Goal: Find specific page/section: Locate a particular part of the current website

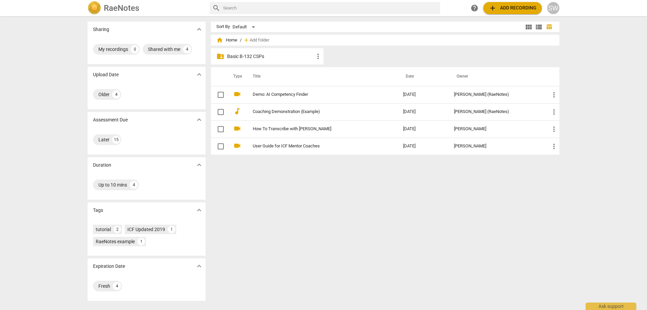
click at [236, 58] on p "Basic B-132 CSPs" at bounding box center [270, 56] width 87 height 7
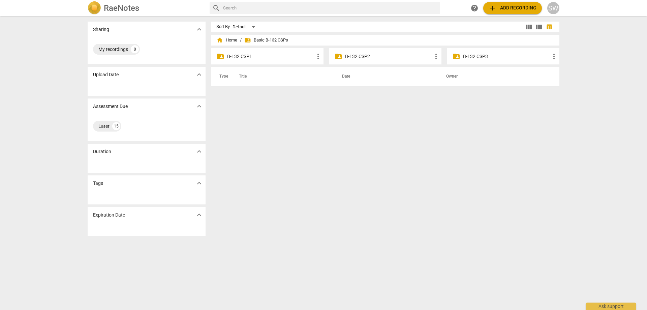
click at [237, 54] on p "B-132 CSP1" at bounding box center [270, 56] width 87 height 7
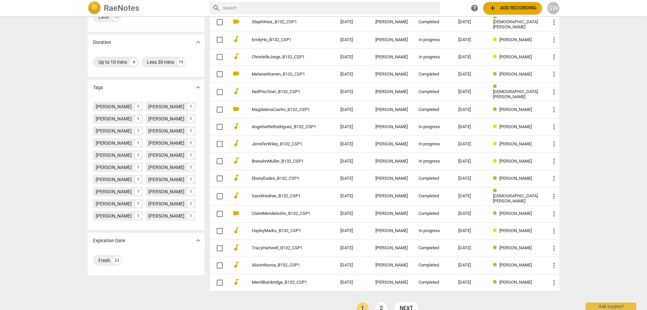
scroll to position [133, 0]
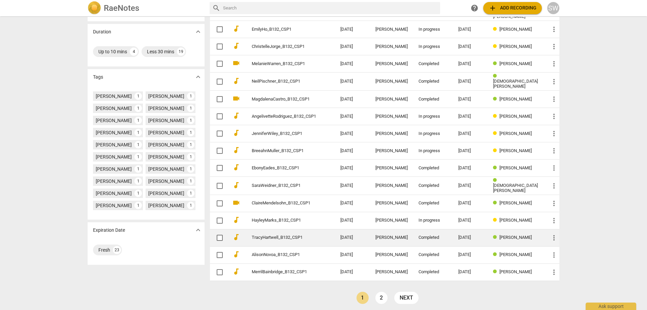
click at [254, 235] on link "TracyHartwell_B132_CSP1" at bounding box center [284, 237] width 64 height 5
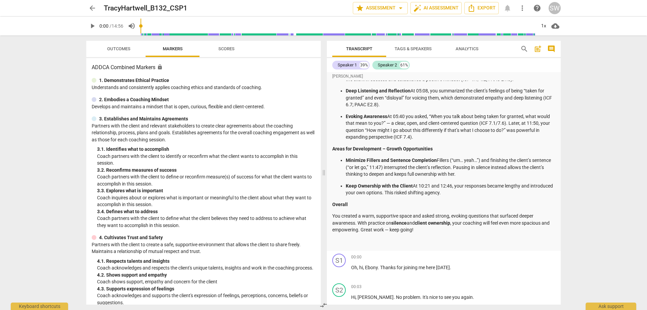
scroll to position [101, 0]
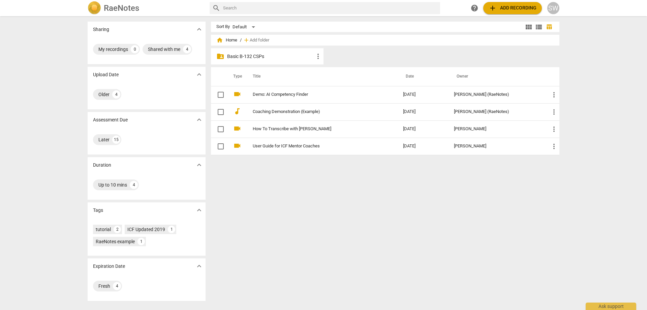
click at [256, 58] on p "Basic B-132 CSPs" at bounding box center [270, 56] width 87 height 7
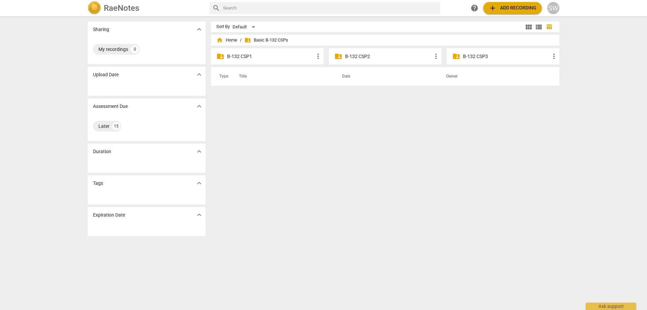
click at [254, 54] on p "B-132 CSP1" at bounding box center [270, 56] width 87 height 7
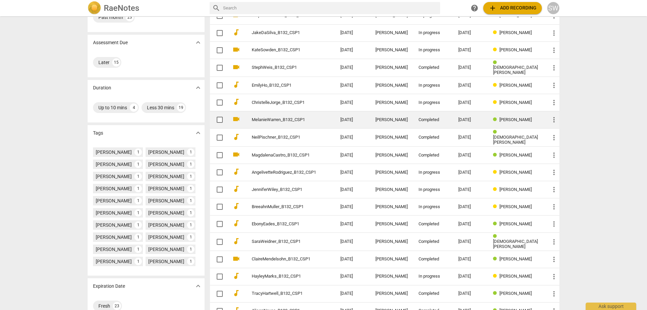
scroll to position [101, 0]
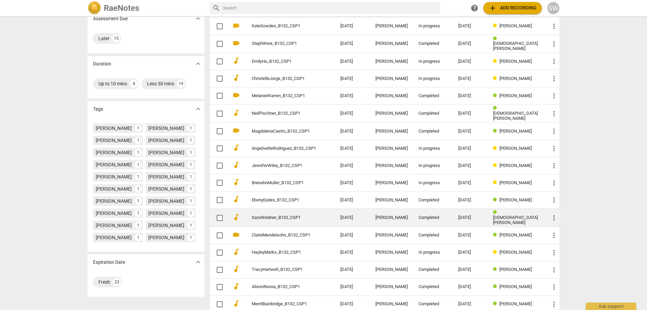
click at [303, 215] on link "SaraWeidner_B132_CSP1" at bounding box center [284, 217] width 64 height 5
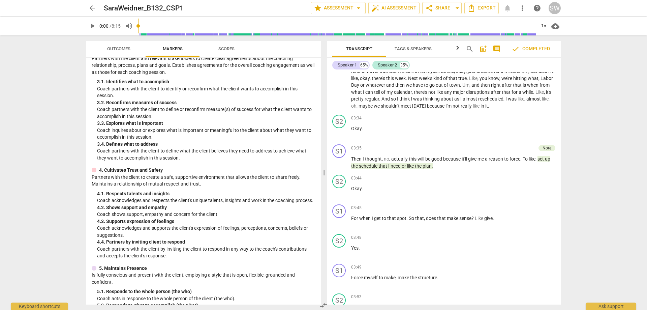
scroll to position [1315, 0]
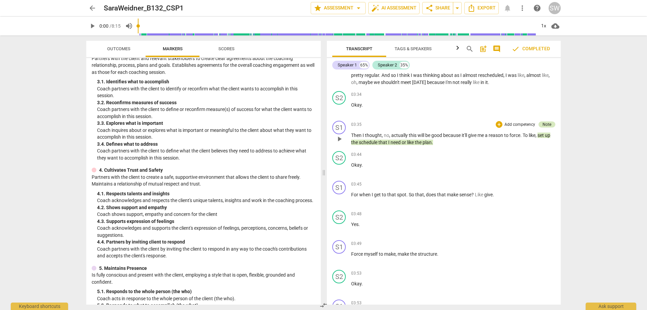
click at [548, 127] on div "Note" at bounding box center [547, 124] width 9 height 6
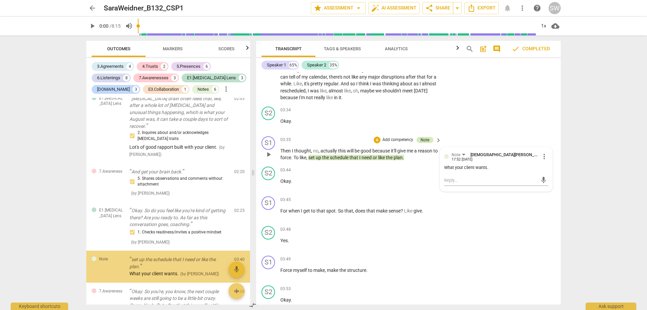
scroll to position [235, 0]
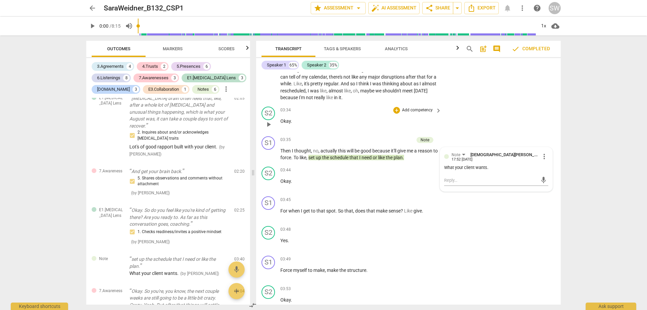
click at [509, 122] on div "S2 play_arrow pause 03:34 + Add competency keyboard_arrow_right Okay ." at bounding box center [408, 119] width 305 height 30
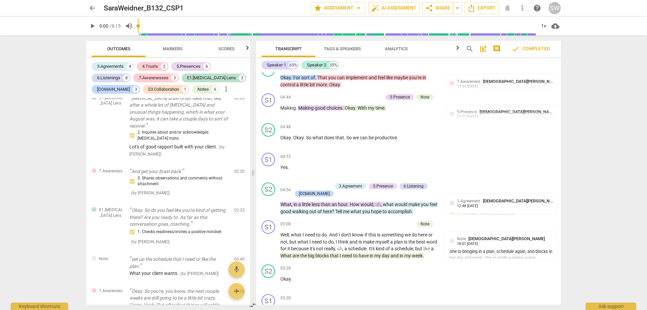
scroll to position [1825, 0]
